Goal: Information Seeking & Learning: Learn about a topic

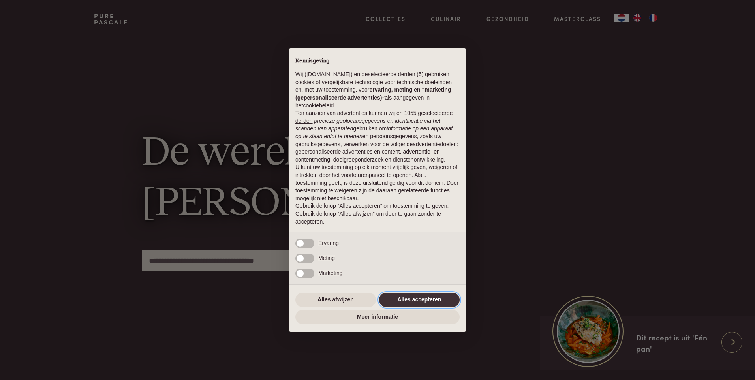
click at [409, 298] on button "Alles accepteren" at bounding box center [419, 300] width 81 height 14
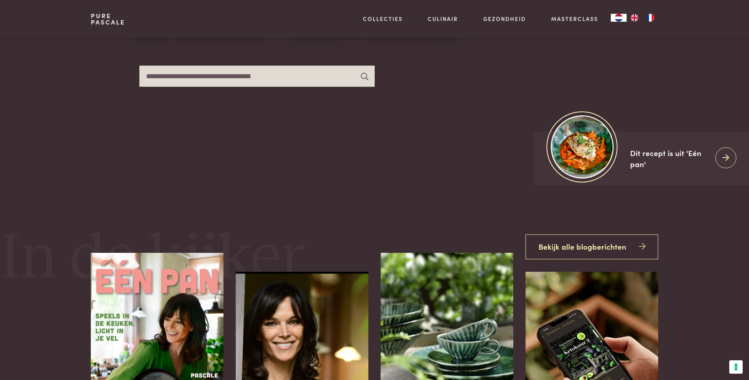
scroll to position [237, 0]
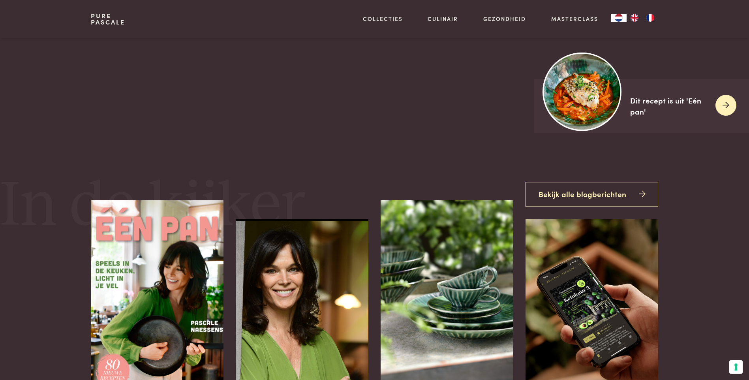
click at [584, 102] on img at bounding box center [582, 91] width 79 height 79
click at [729, 107] on icon at bounding box center [726, 105] width 7 height 11
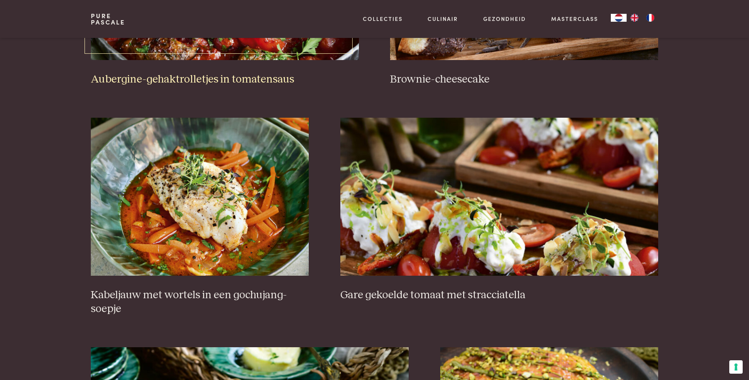
scroll to position [474, 0]
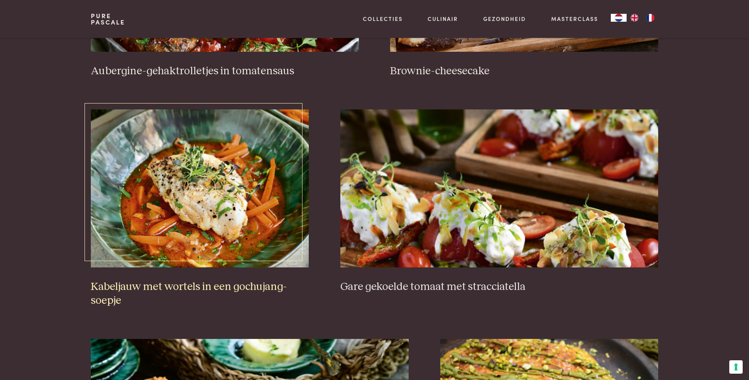
click at [264, 207] on img at bounding box center [200, 188] width 218 height 158
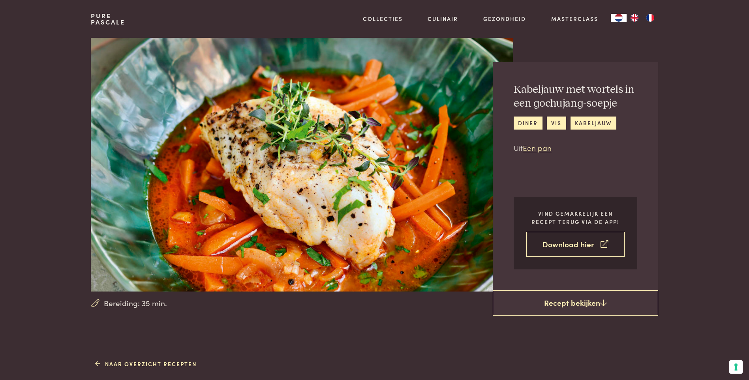
click at [571, 243] on link "Download hier" at bounding box center [575, 244] width 98 height 25
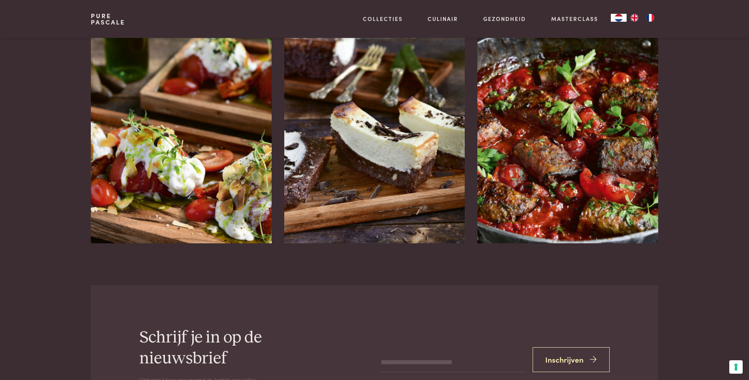
scroll to position [1343, 0]
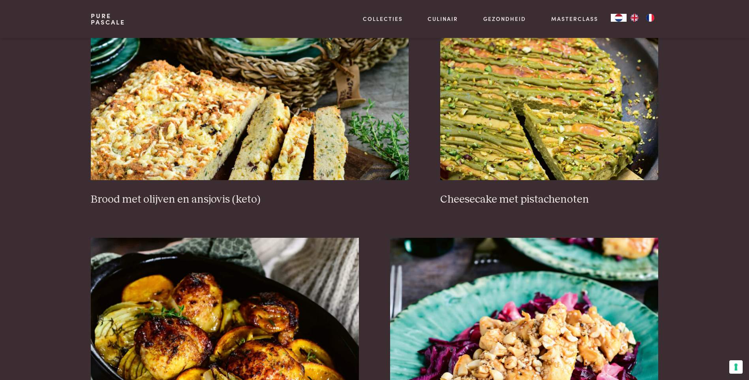
scroll to position [808, 0]
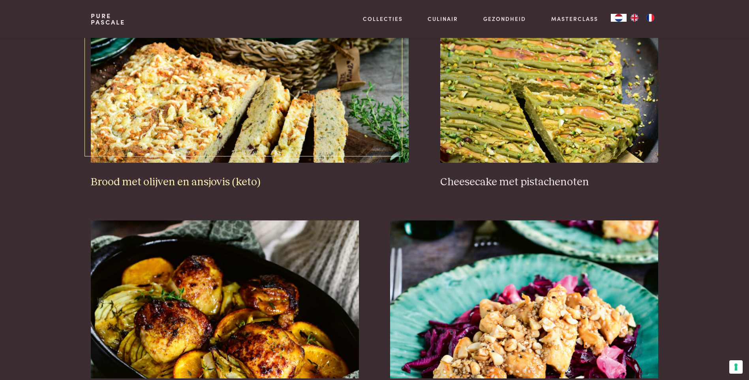
click at [293, 119] on img at bounding box center [250, 84] width 318 height 158
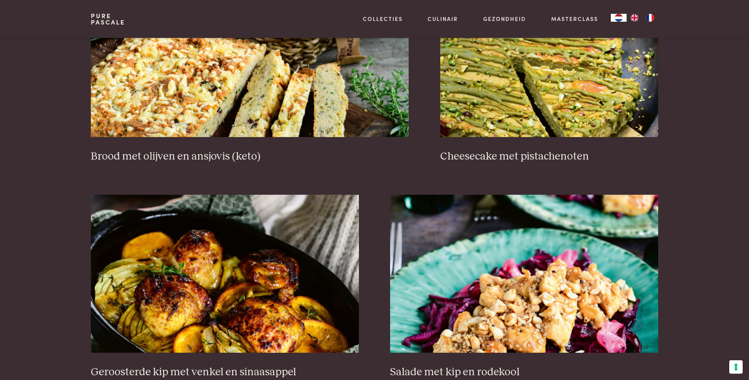
scroll to position [848, 0]
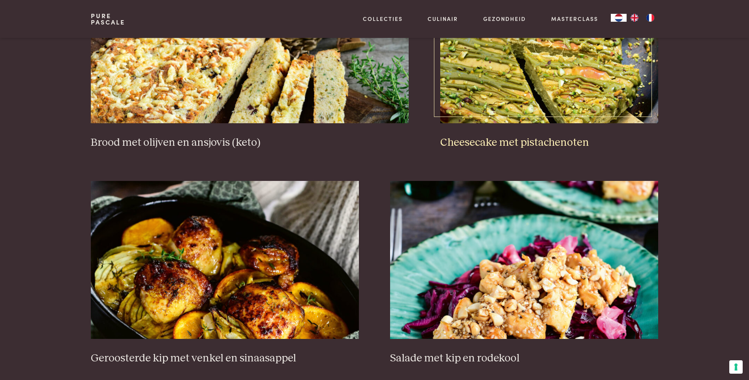
click at [509, 141] on h3 "Cheesecake met pistachenoten" at bounding box center [549, 143] width 218 height 14
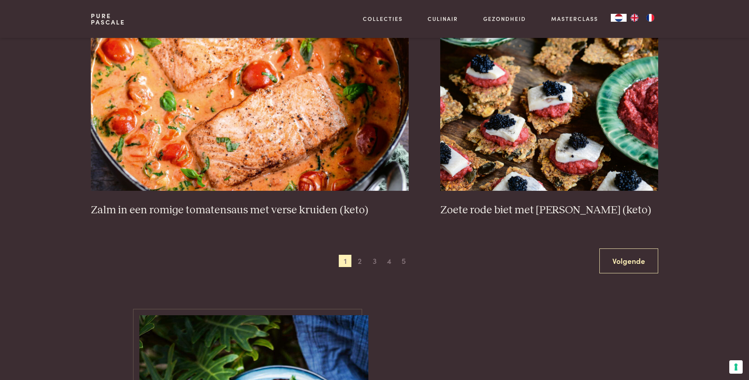
scroll to position [1440, 0]
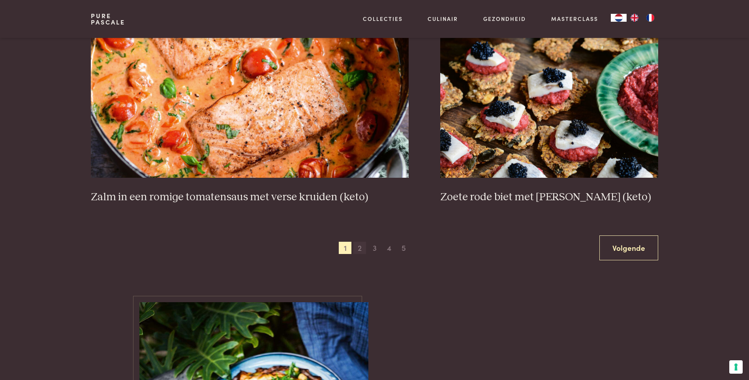
click at [360, 251] on span "2" at bounding box center [359, 248] width 13 height 13
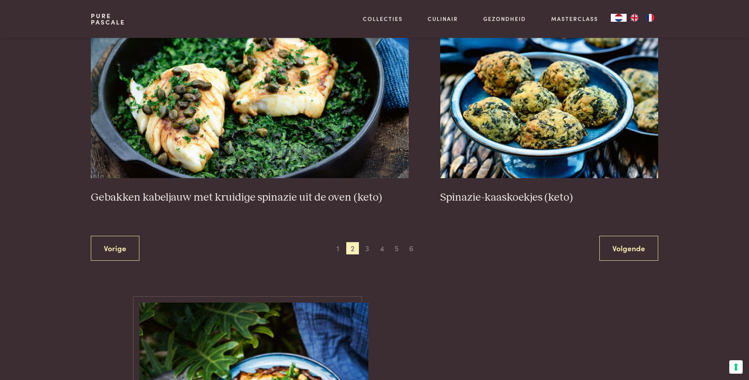
scroll to position [1445, 0]
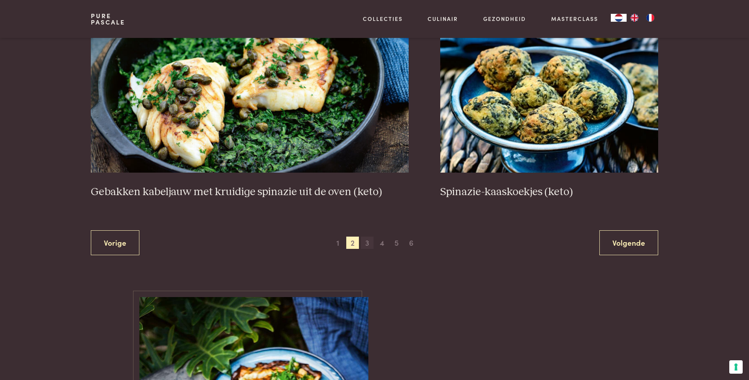
click at [365, 244] on span "3" at bounding box center [367, 243] width 13 height 13
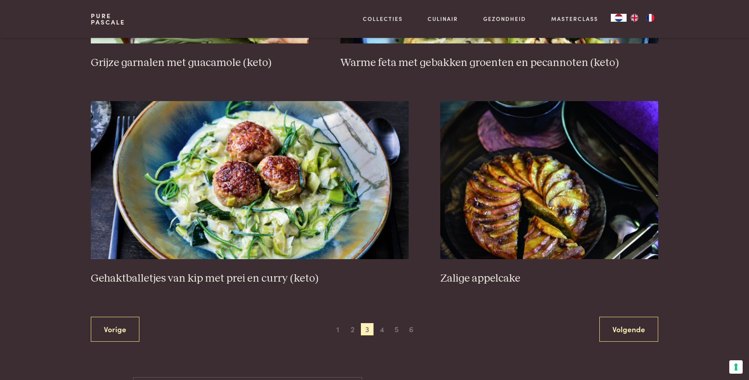
scroll to position [1406, 0]
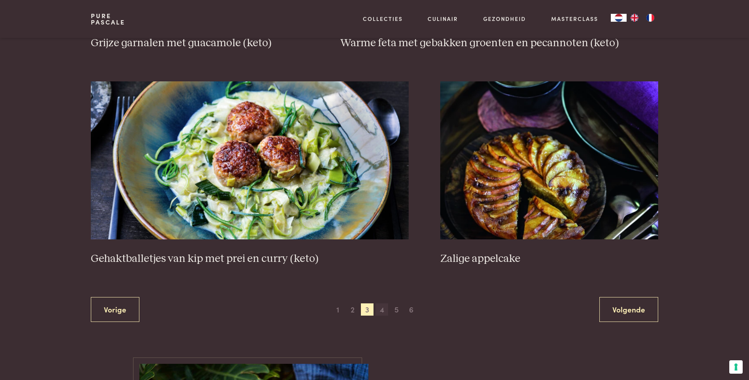
click at [382, 310] on span "4" at bounding box center [382, 309] width 13 height 13
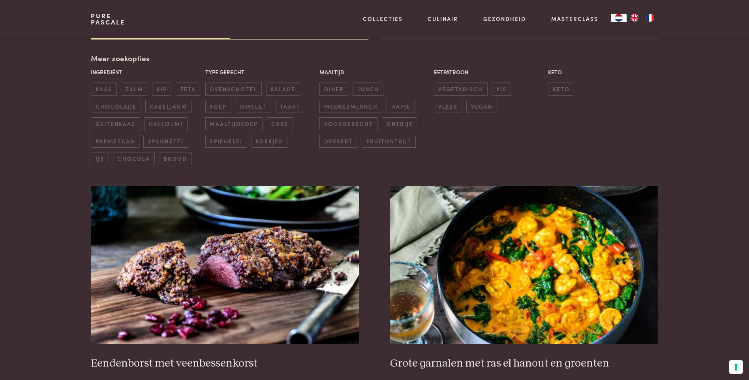
scroll to position [181, 0]
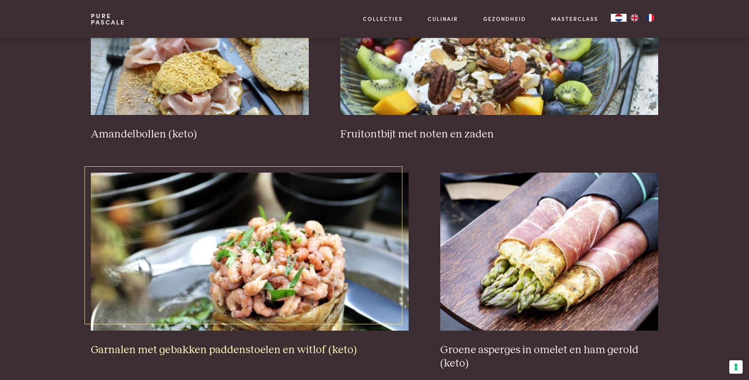
scroll to position [1169, 0]
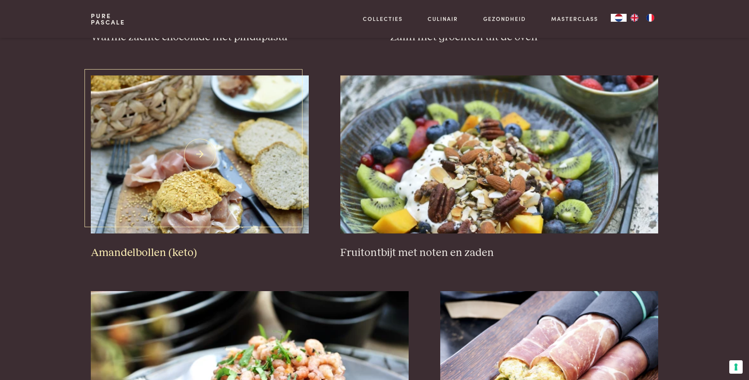
click at [168, 151] on img at bounding box center [200, 154] width 218 height 158
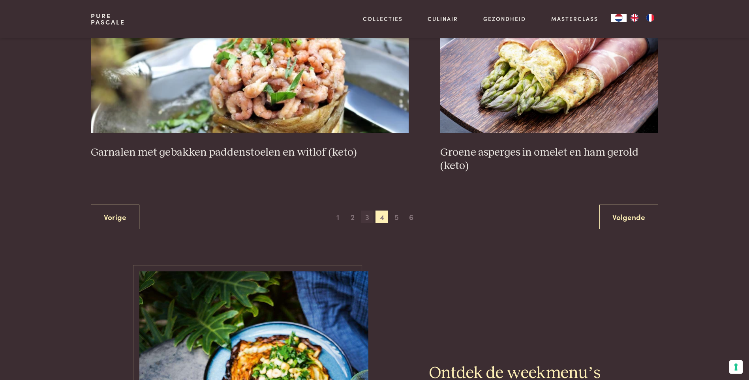
click at [370, 218] on span "3" at bounding box center [367, 216] width 13 height 13
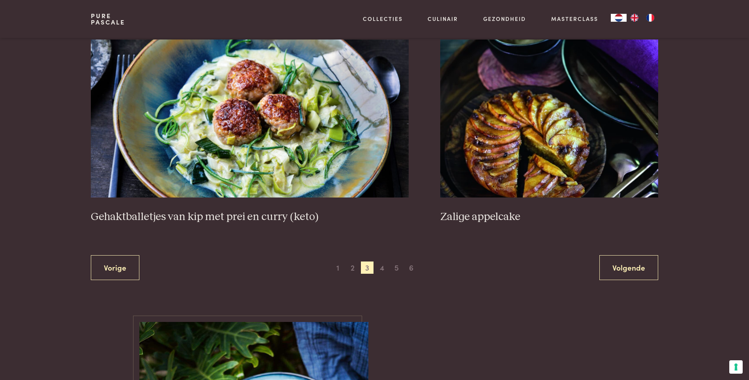
scroll to position [1524, 0]
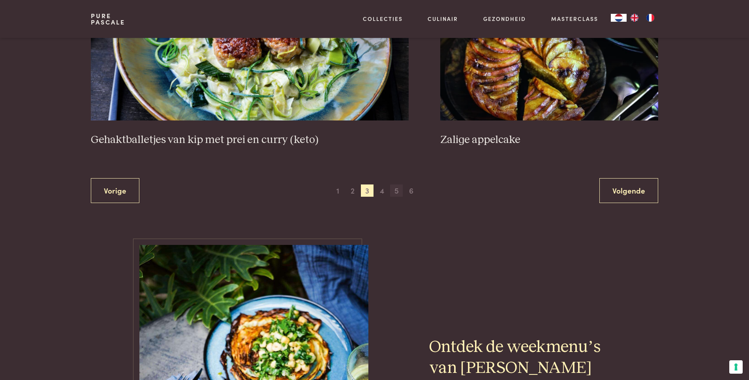
click at [398, 189] on span "5" at bounding box center [396, 190] width 13 height 13
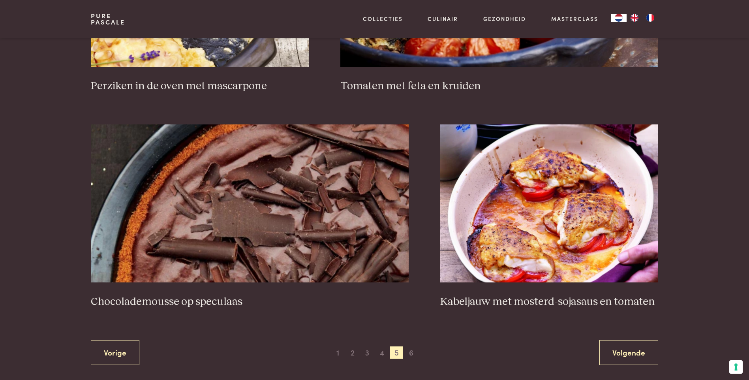
scroll to position [1524, 0]
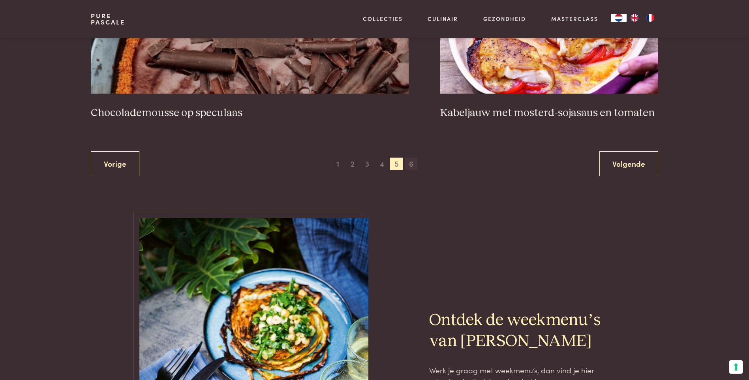
click at [412, 163] on span "6" at bounding box center [411, 164] width 13 height 13
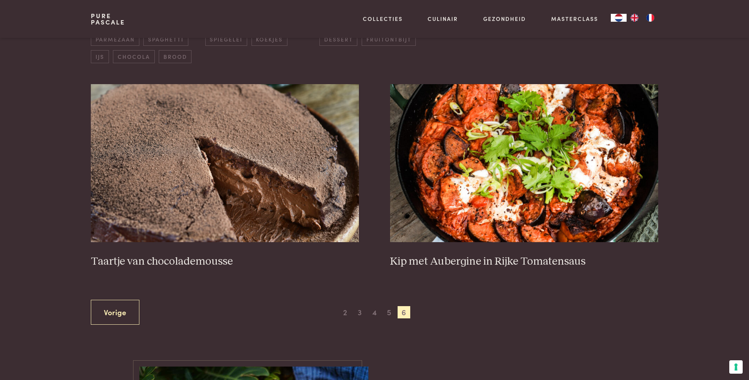
scroll to position [300, 0]
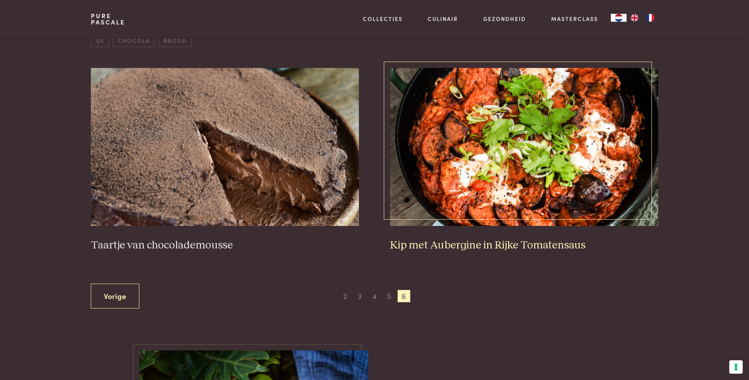
click at [444, 194] on img at bounding box center [524, 147] width 268 height 158
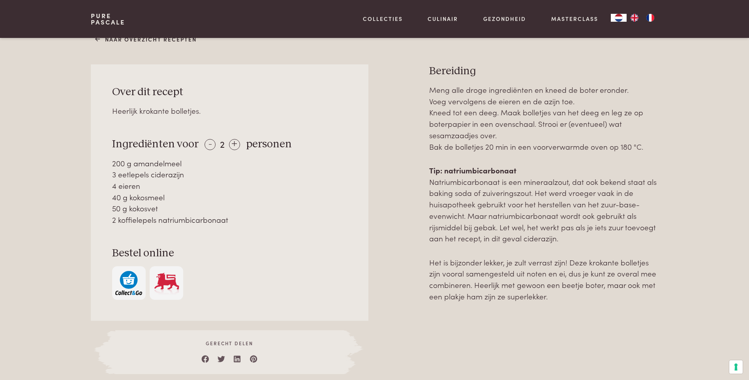
scroll to position [513, 0]
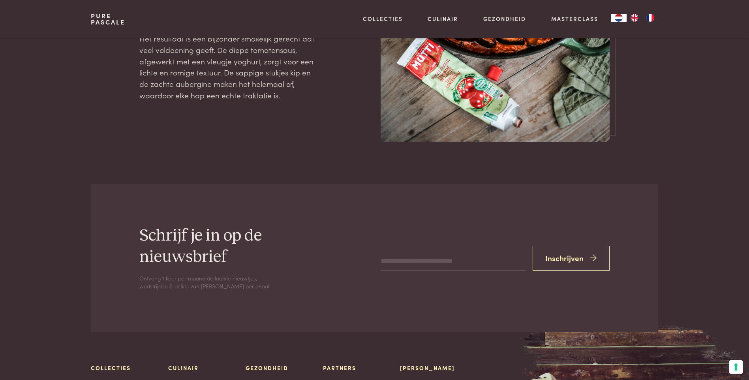
scroll to position [1468, 0]
